Goal: Navigation & Orientation: Go to known website

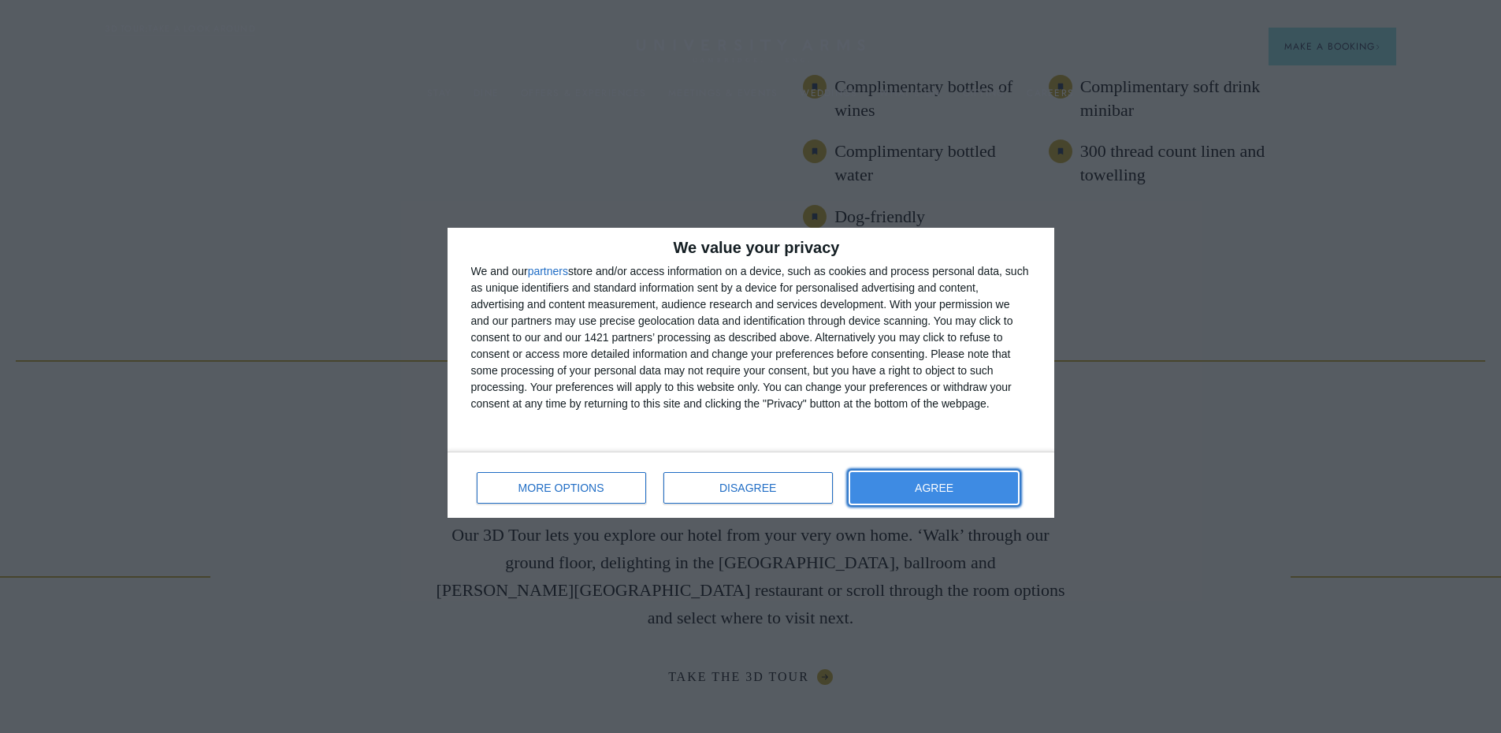
click at [957, 480] on button "AGREE" at bounding box center [934, 488] width 169 height 32
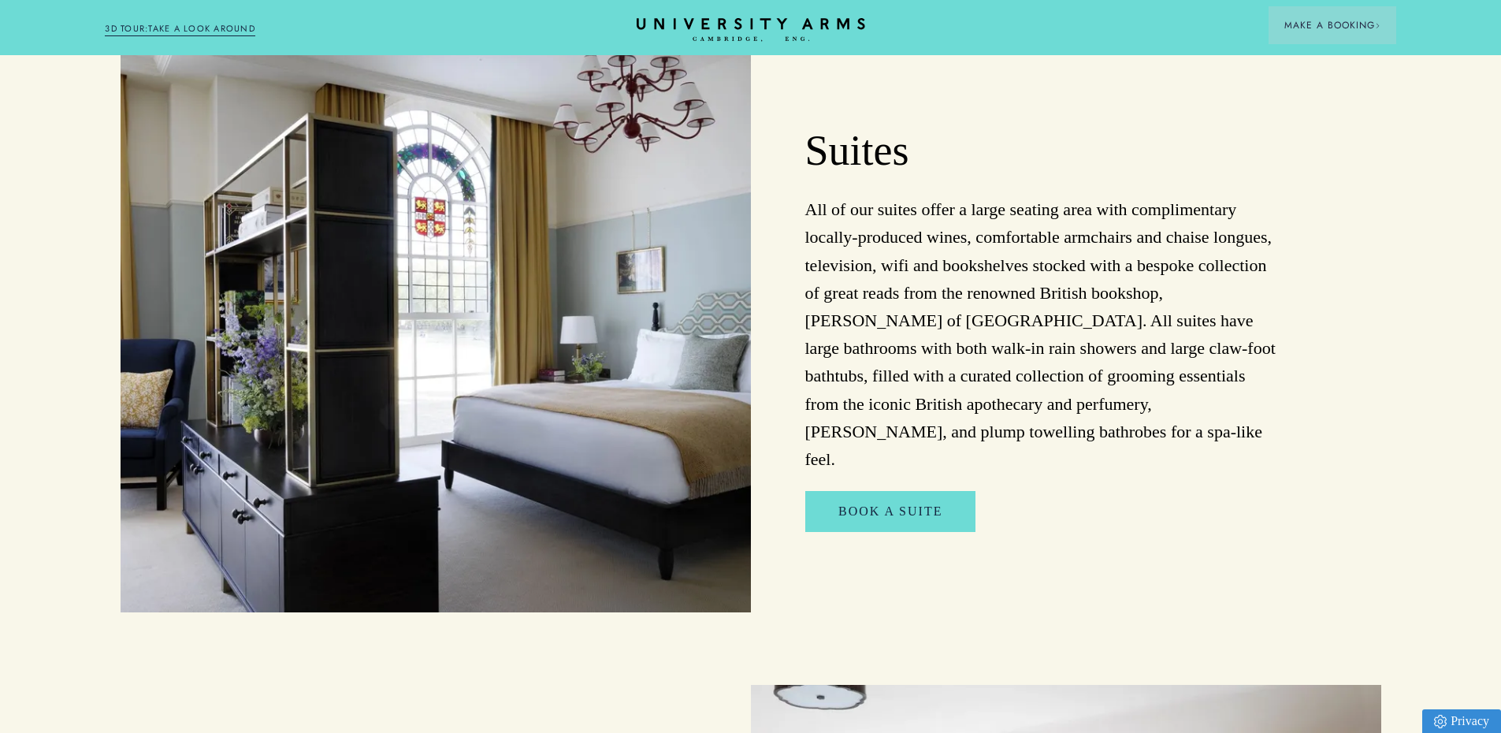
scroll to position [1158, 0]
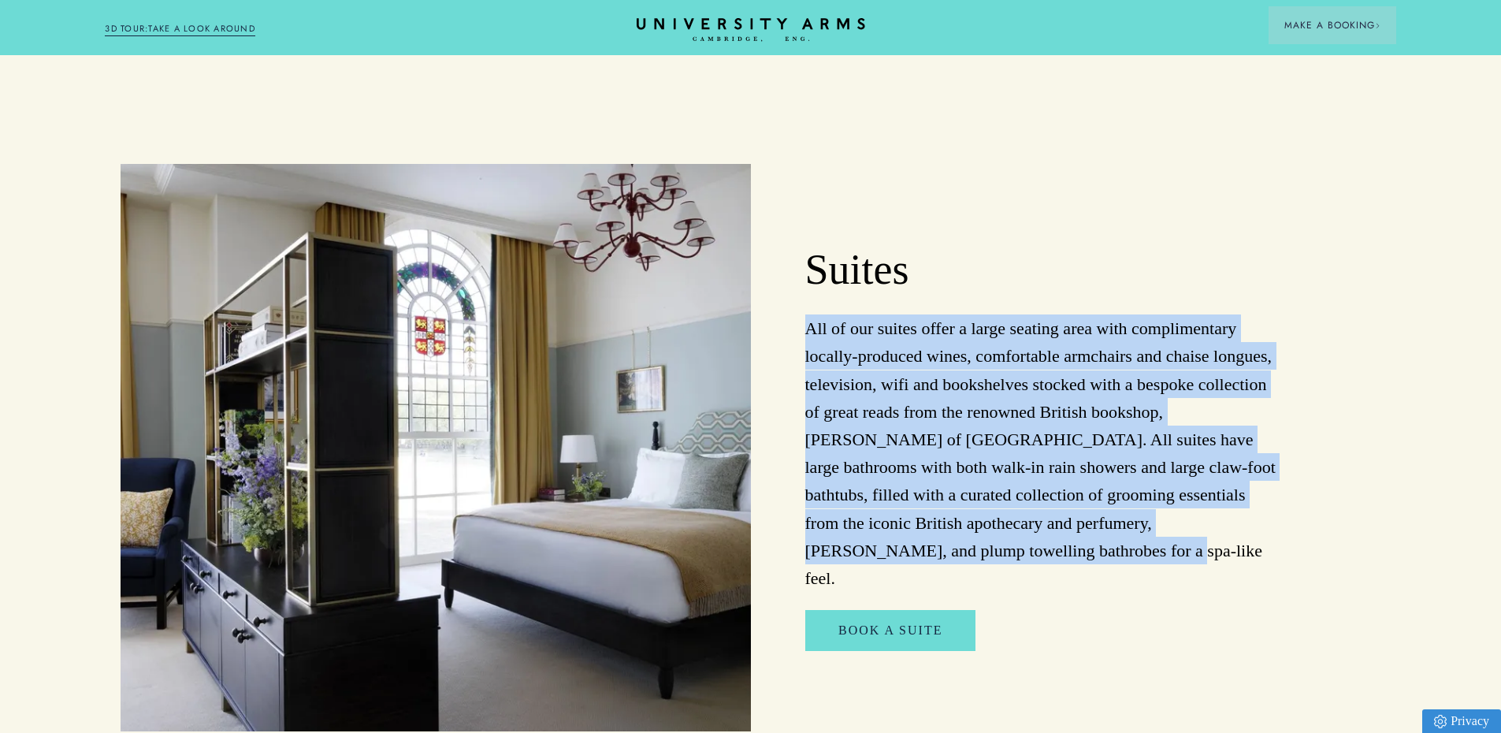
drag, startPoint x: 806, startPoint y: 325, endPoint x: 1042, endPoint y: 555, distance: 329.3
click at [1042, 555] on p "All of our suites offer a large seating area with complimentary locally-produce…" at bounding box center [1040, 452] width 471 height 277
copy p "All of our suites offer a large seating area with complimentary locally-produce…"
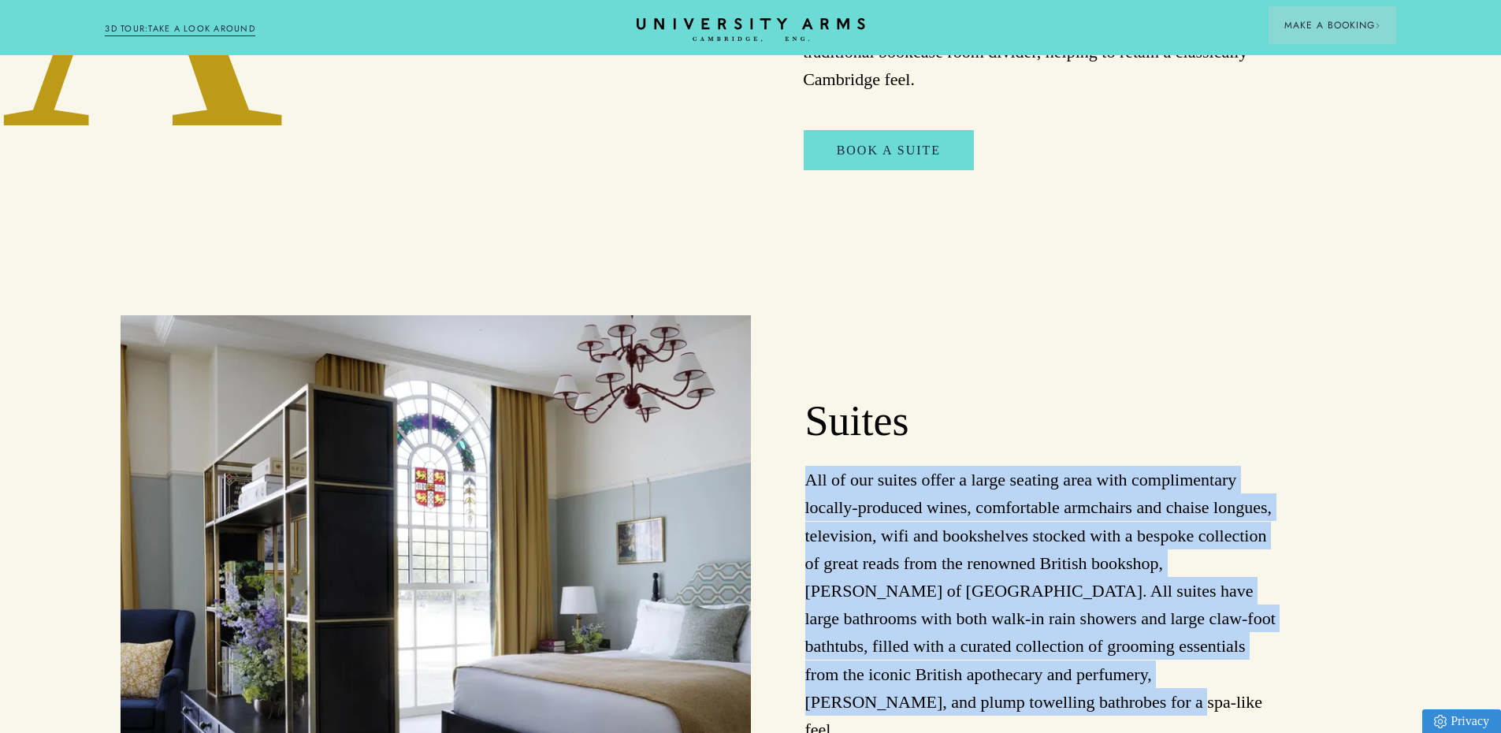
scroll to position [1182, 0]
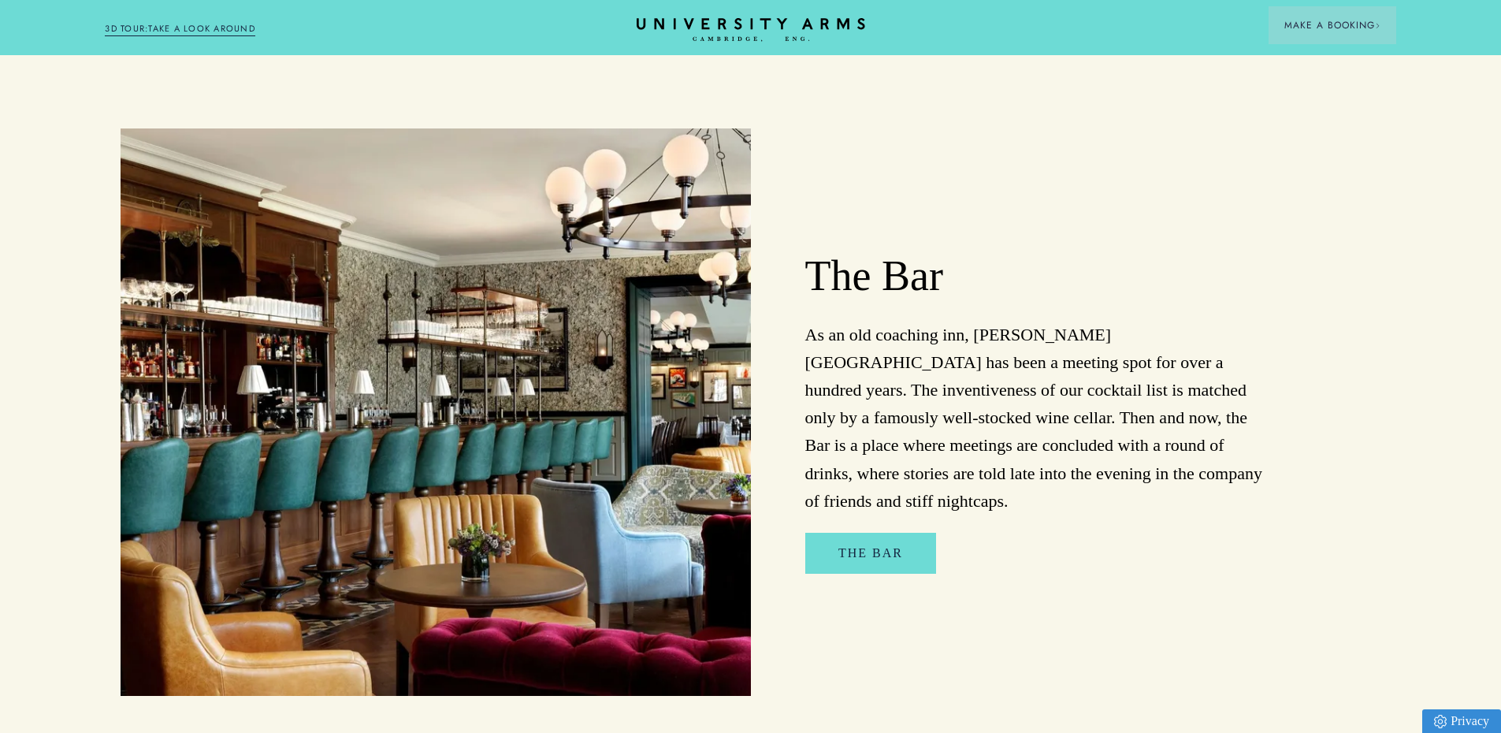
scroll to position [1103, 0]
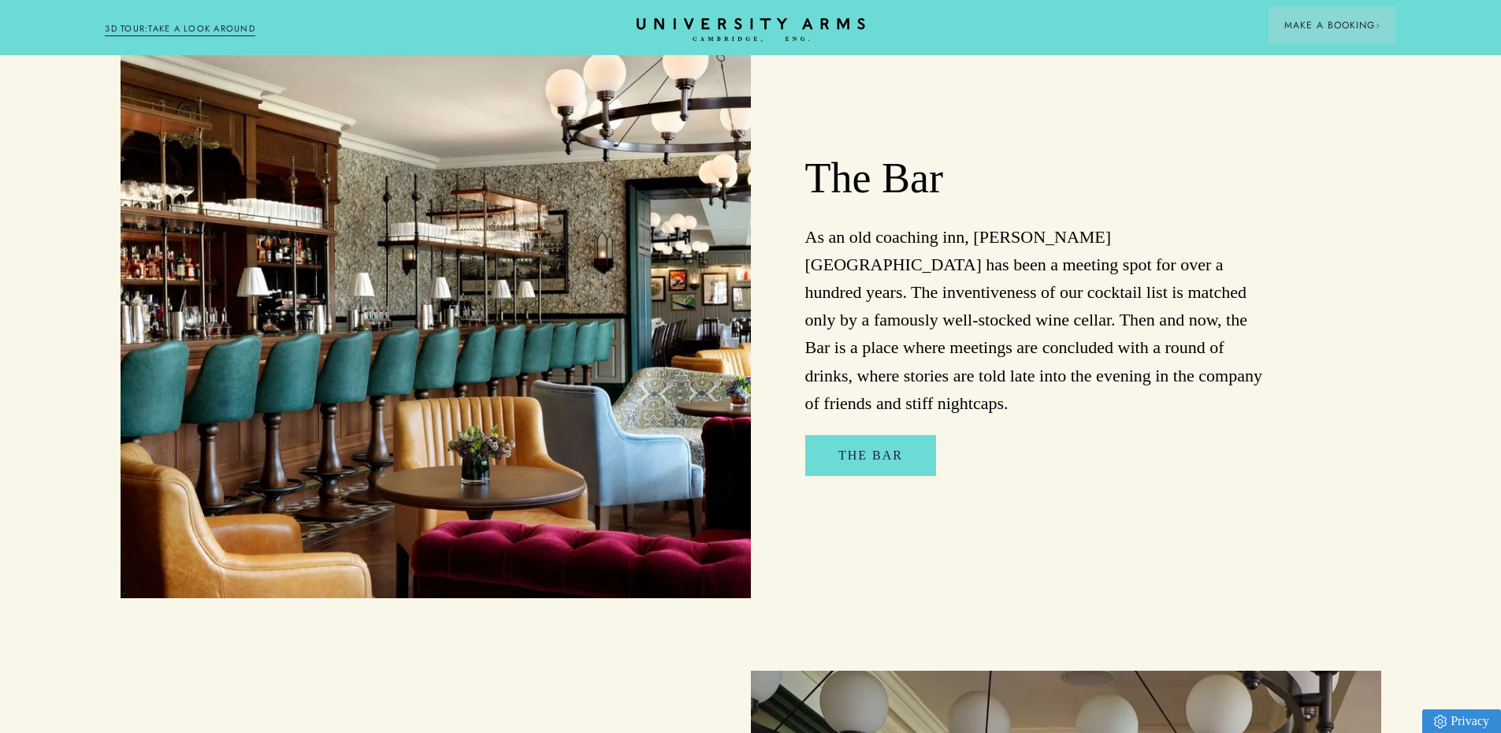
click at [946, 288] on p "As an old coaching inn, [PERSON_NAME][GEOGRAPHIC_DATA] has been a meeting spot …" at bounding box center [1040, 320] width 471 height 194
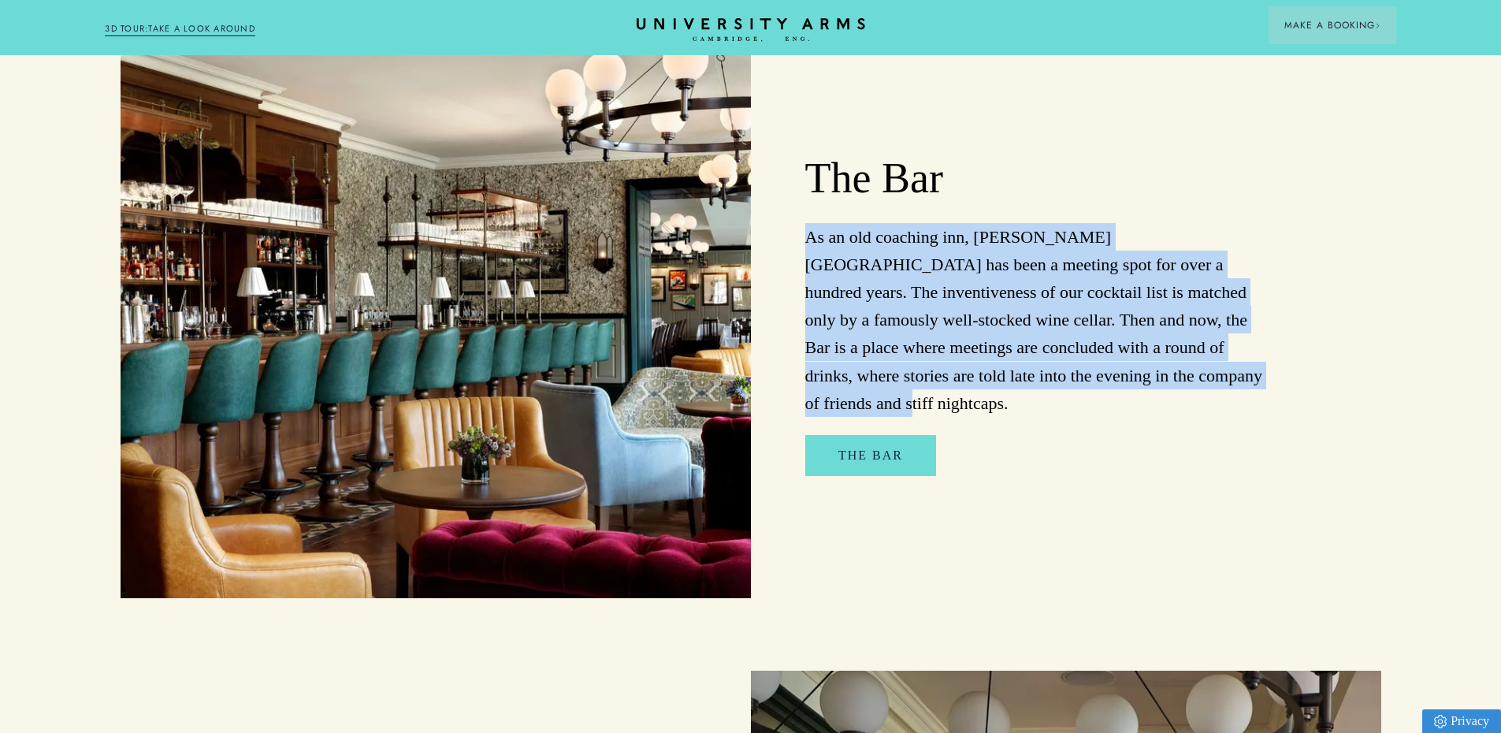
drag, startPoint x: 803, startPoint y: 265, endPoint x: 1146, endPoint y: 391, distance: 365.2
click at [1146, 391] on div "The Bar As an old coaching inn, [PERSON_NAME][GEOGRAPHIC_DATA] has been a meeti…" at bounding box center [1066, 314] width 630 height 567
copy p "As an old coaching inn, [PERSON_NAME][GEOGRAPHIC_DATA] has been a meeting spot …"
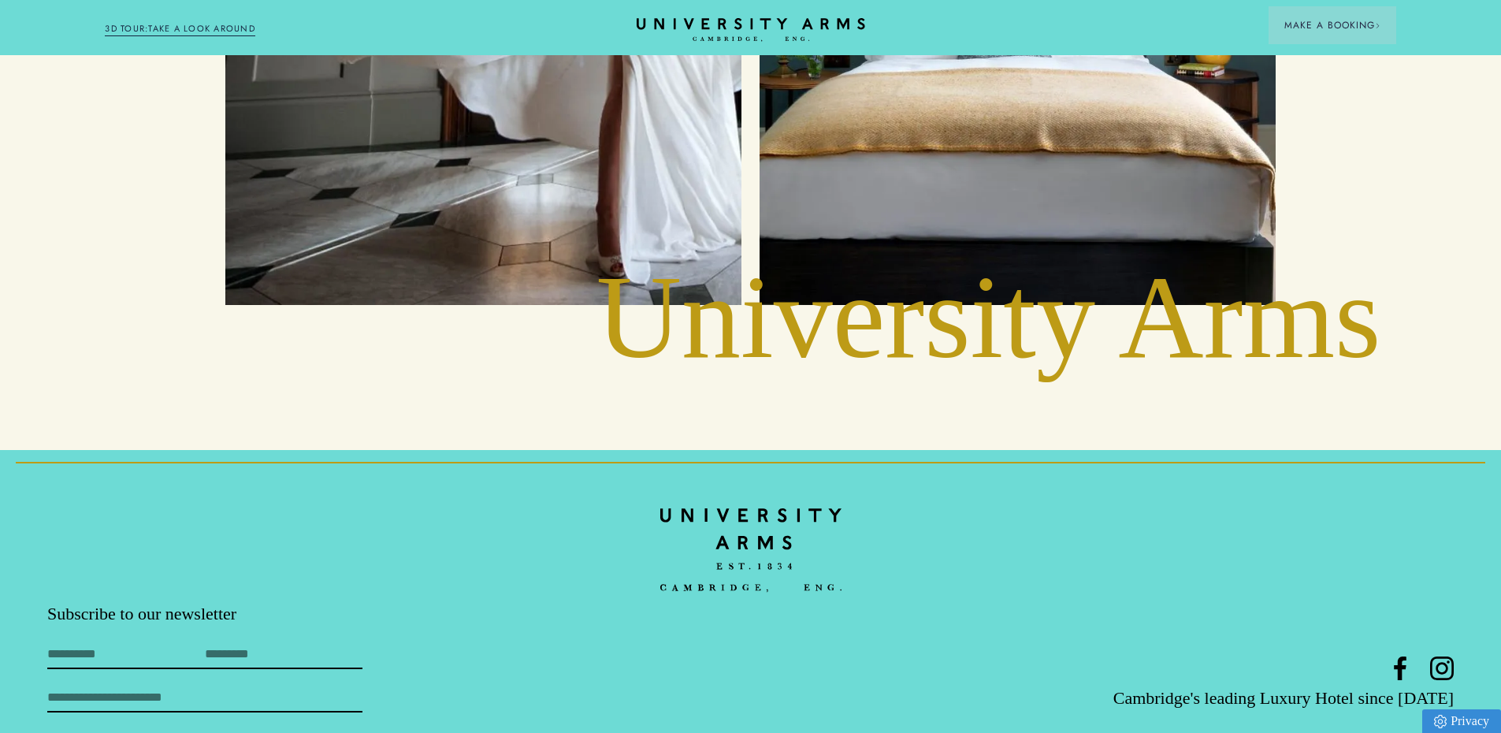
scroll to position [8088, 0]
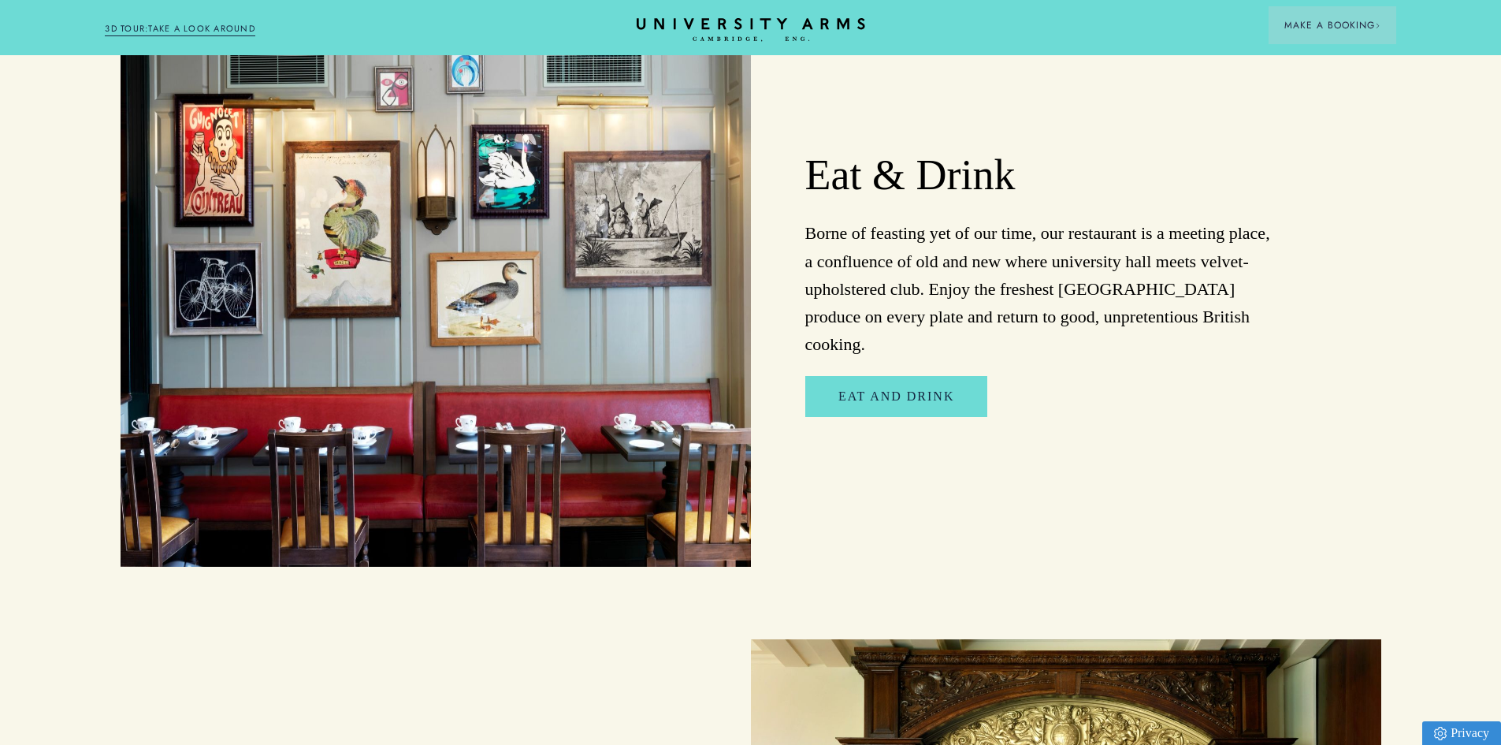
scroll to position [2837, 0]
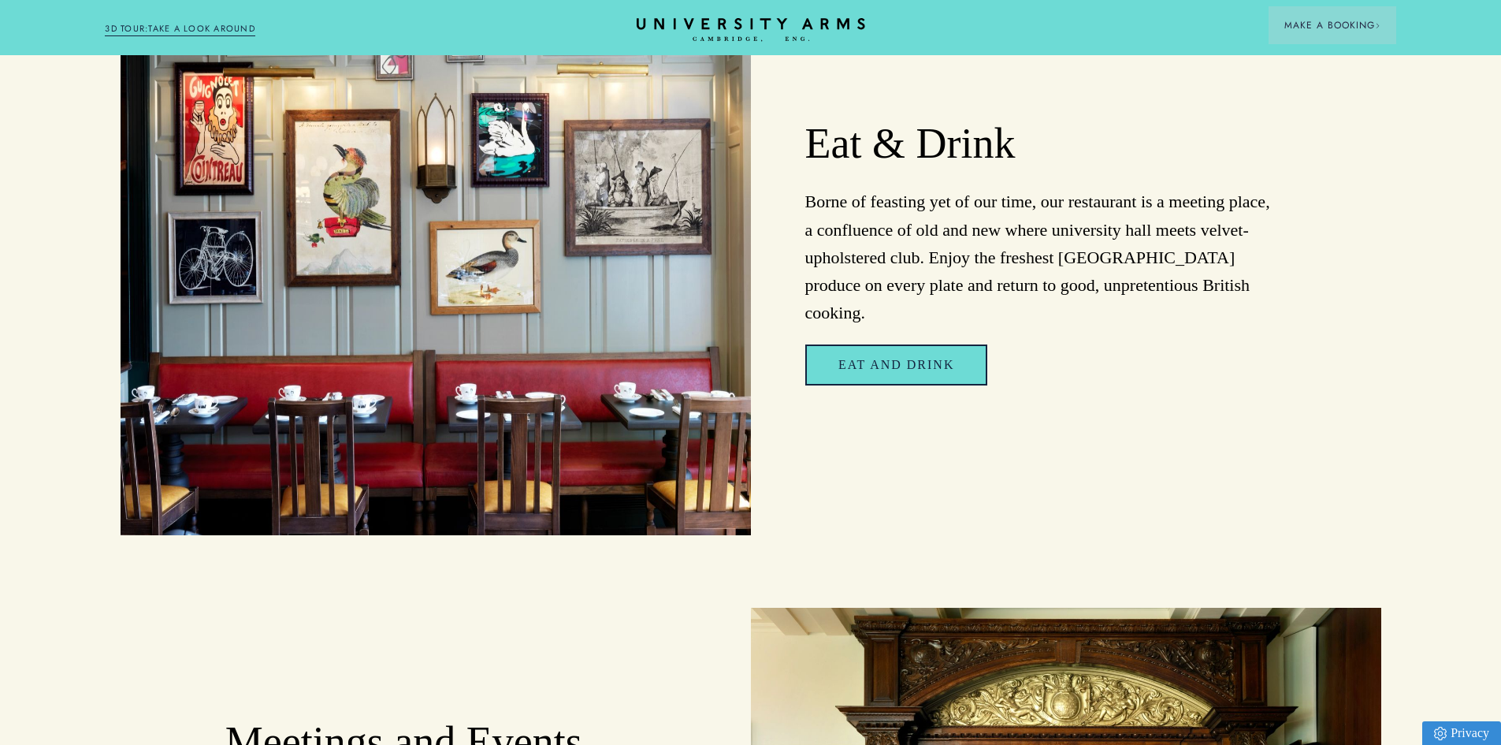
click at [936, 344] on link "Eat and Drink" at bounding box center [896, 364] width 182 height 41
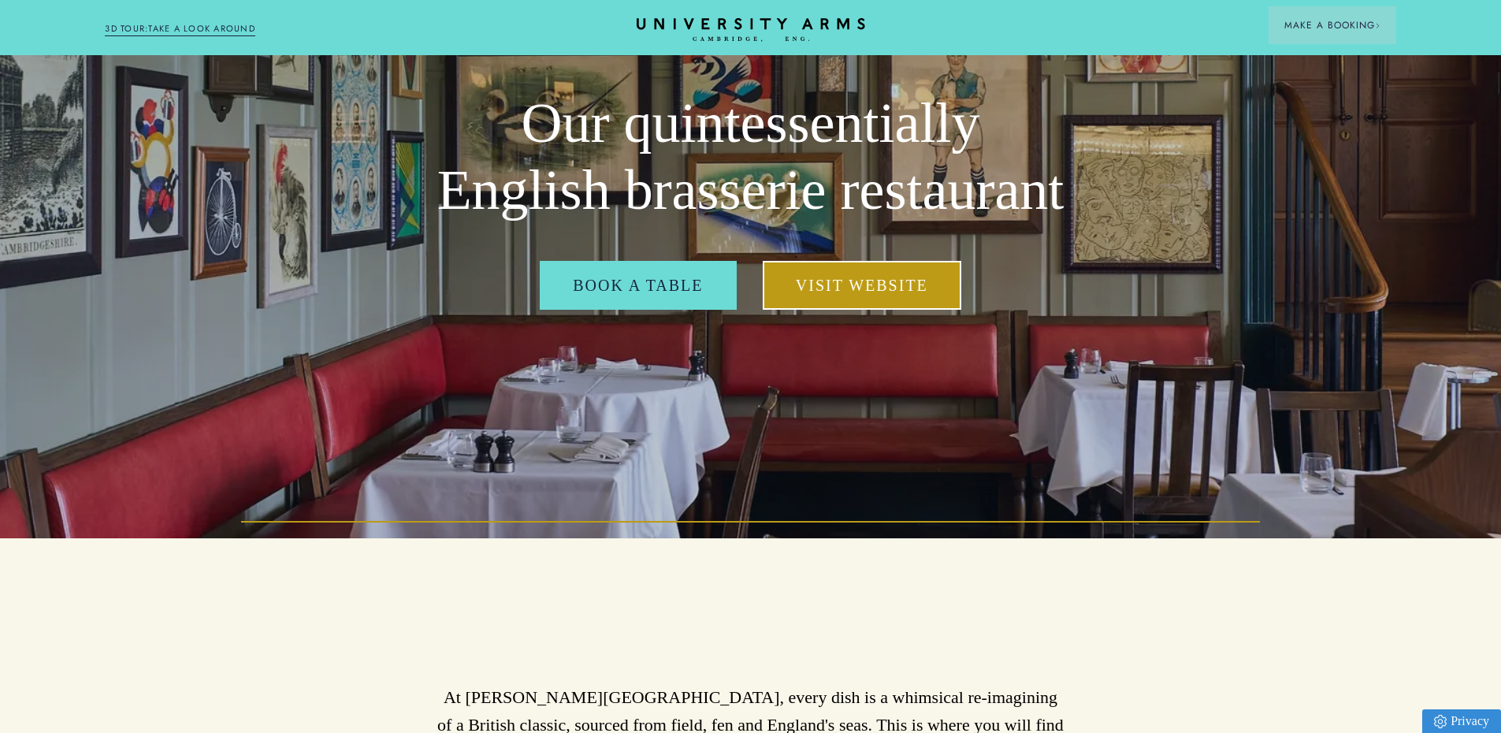
scroll to position [236, 0]
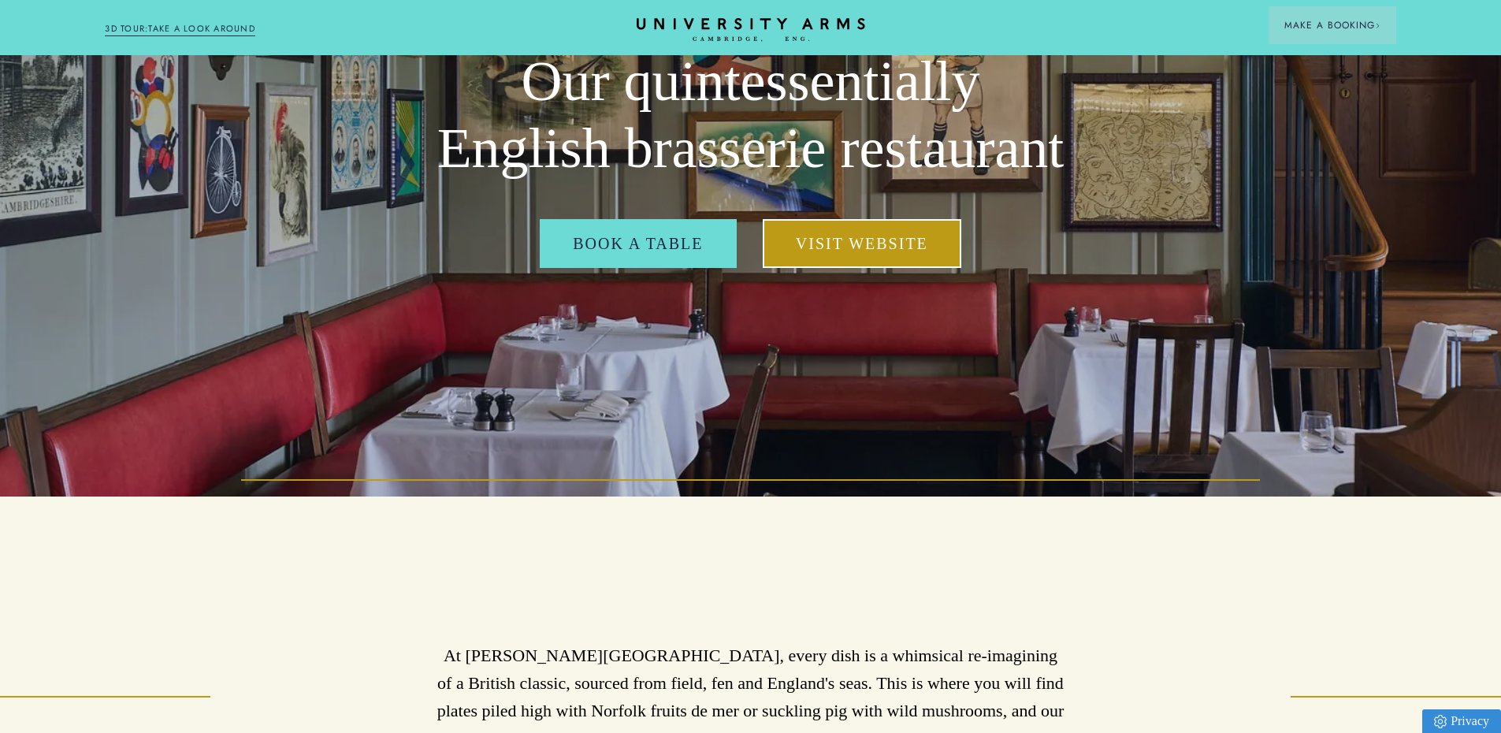
click at [868, 259] on link "Visit Website" at bounding box center [862, 243] width 199 height 49
